Goal: Check status: Check status

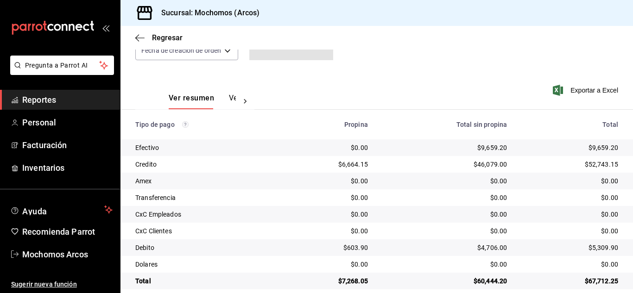
scroll to position [116, 0]
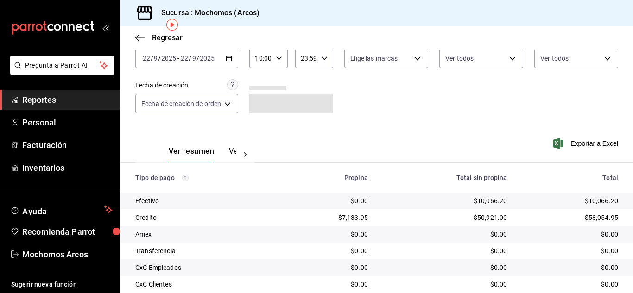
scroll to position [116, 0]
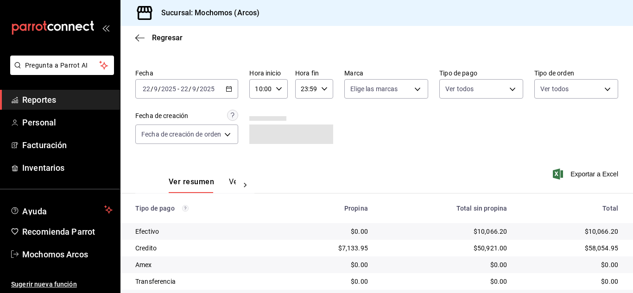
scroll to position [116, 0]
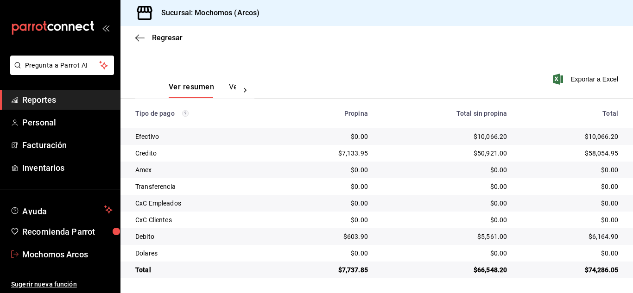
click at [46, 255] on span "Mochomos Arcos" at bounding box center [67, 254] width 90 height 13
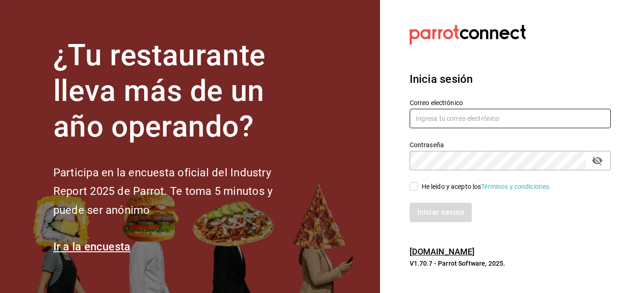
type input "mochomos.arcos@grupocosteno.com"
